Goal: Register for event/course

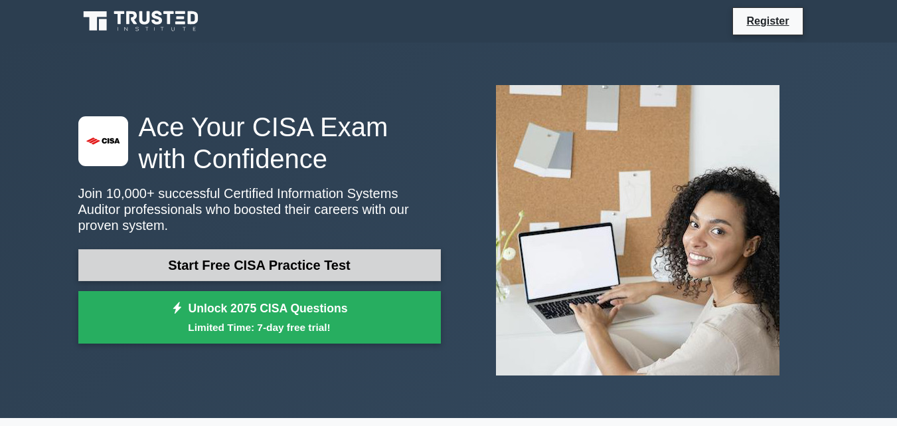
click at [321, 264] on link "Start Free CISA Practice Test" at bounding box center [259, 265] width 363 height 32
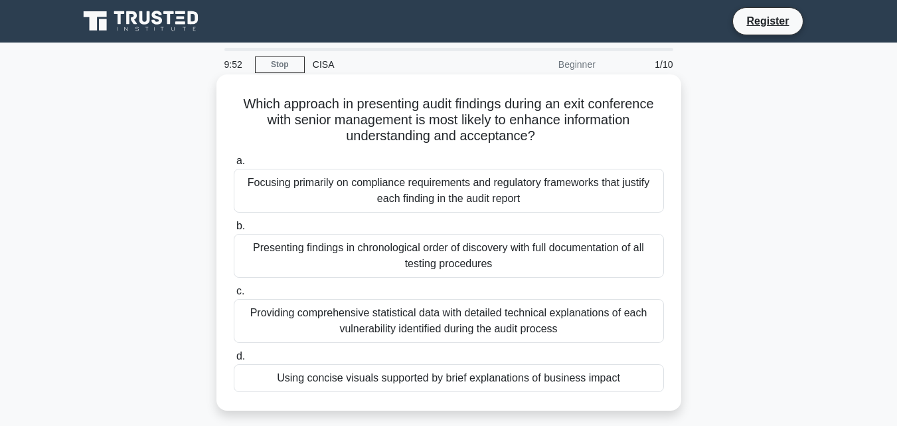
click at [435, 193] on div "Focusing primarily on compliance requirements and regulatory frameworks that ju…" at bounding box center [449, 191] width 430 height 44
click at [234, 165] on input "a. Focusing primarily on compliance requirements and regulatory frameworks that…" at bounding box center [234, 161] width 0 height 9
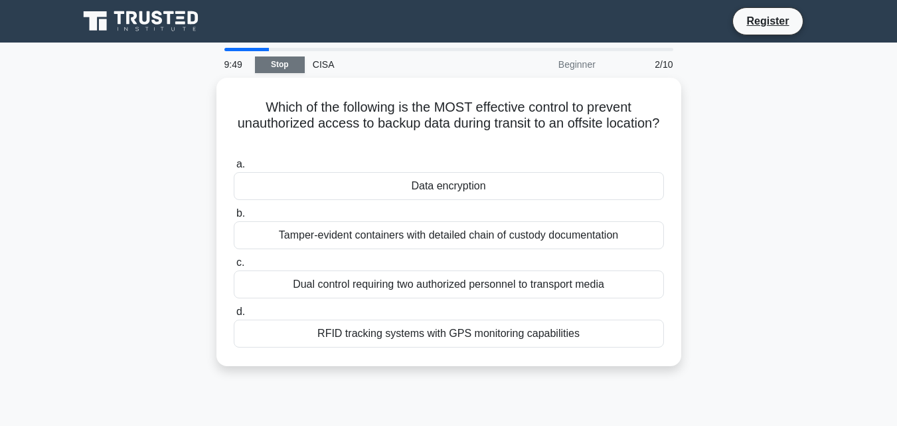
click at [270, 65] on link "Stop" at bounding box center [280, 64] width 50 height 17
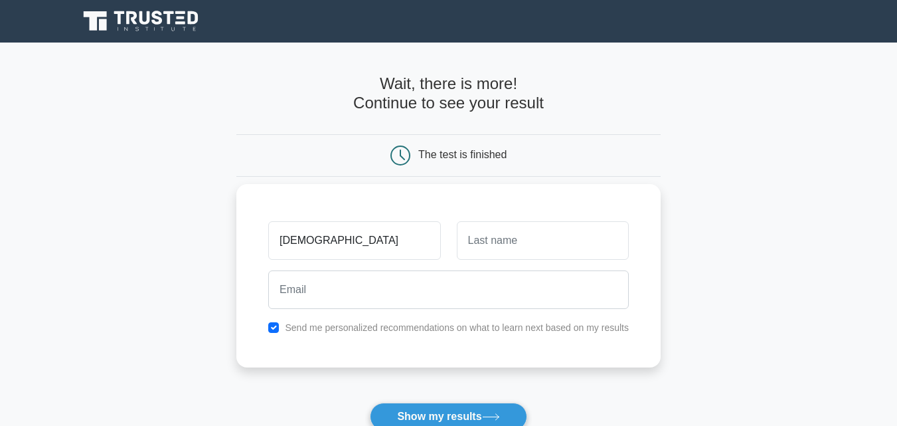
type input "[DEMOGRAPHIC_DATA]"
click at [458, 243] on input "text" at bounding box center [543, 240] width 172 height 39
type input "gowda"
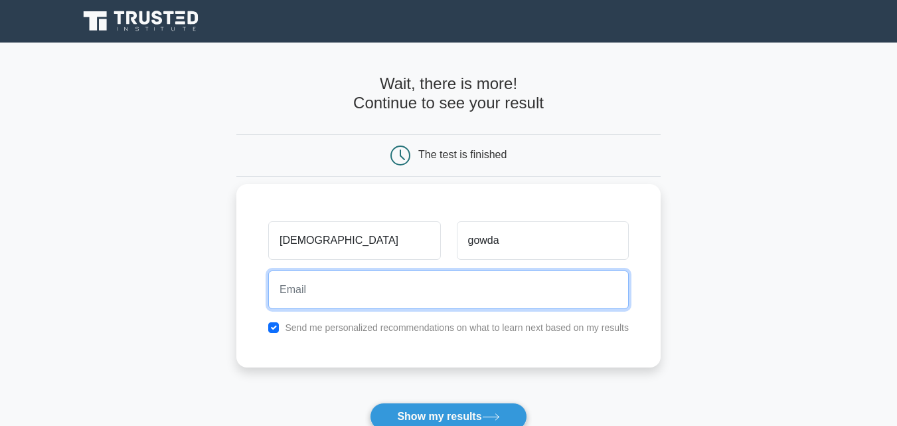
click at [393, 284] on input "email" at bounding box center [448, 289] width 361 height 39
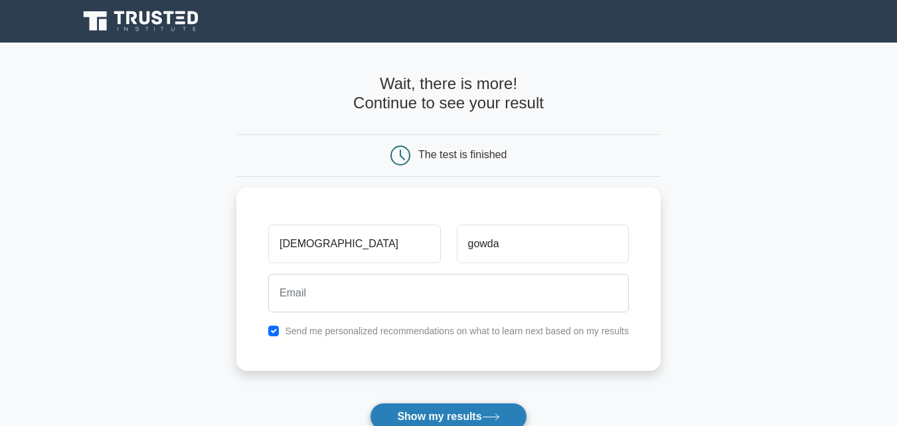
click at [397, 417] on button "Show my results" at bounding box center [448, 417] width 157 height 28
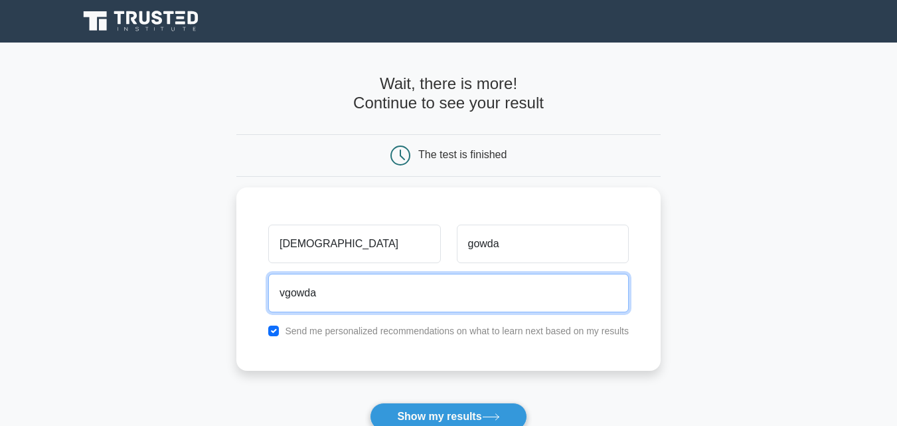
type input "vgowda"
